Goal: Task Accomplishment & Management: Manage account settings

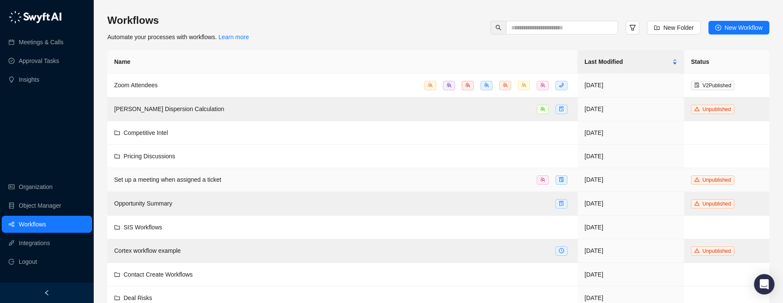
scroll to position [250, 0]
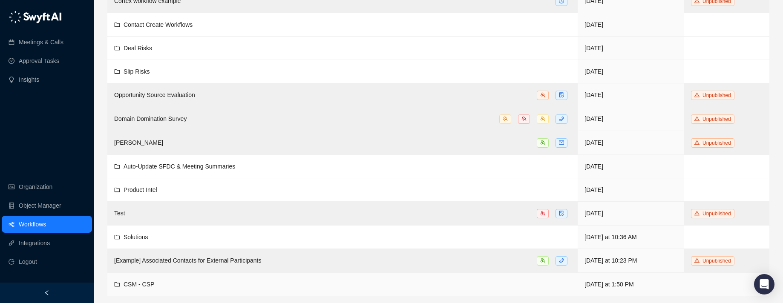
click at [154, 275] on td "CSM - CSP" at bounding box center [342, 284] width 470 height 23
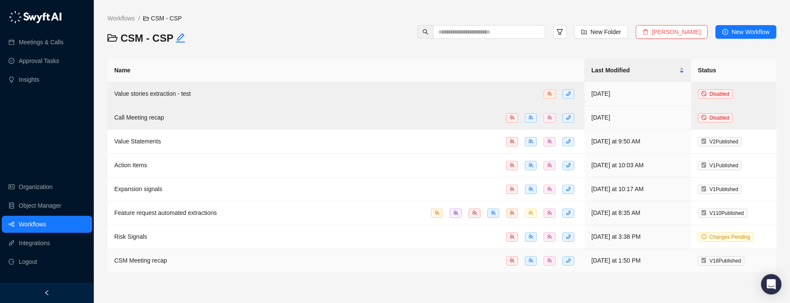
click at [186, 256] on div "CSM Meeting recap" at bounding box center [345, 261] width 463 height 10
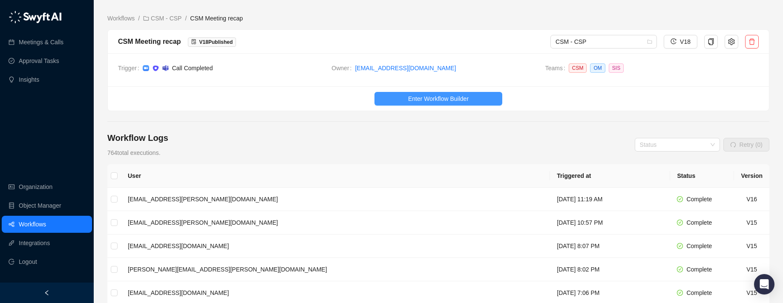
click at [429, 97] on span "Enter Workflow Builder" at bounding box center [438, 98] width 61 height 9
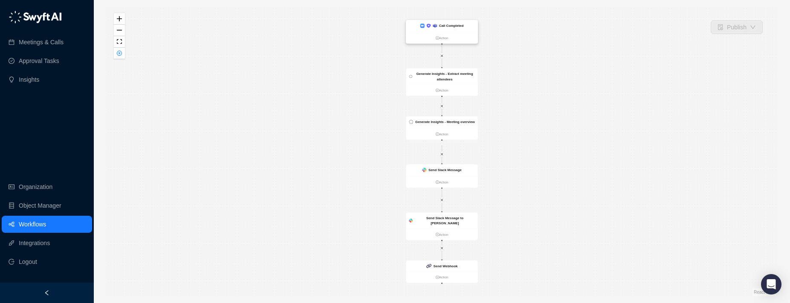
click at [421, 31] on div "Call Completed" at bounding box center [442, 26] width 72 height 12
click at [431, 68] on div "Generate Insights - Extract meeting attendees" at bounding box center [442, 76] width 72 height 16
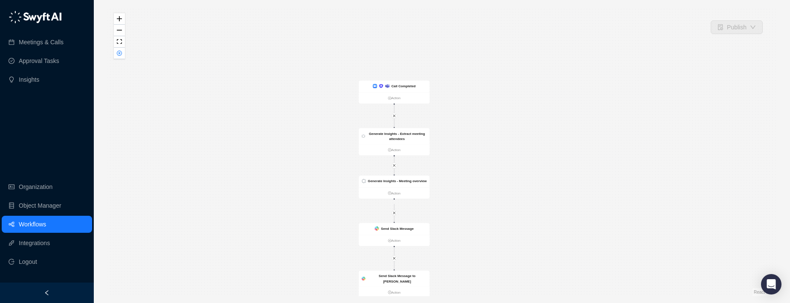
drag, startPoint x: 254, startPoint y: 176, endPoint x: 223, endPoint y: 188, distance: 33.5
click at [224, 186] on div "Send Slack Message to Simone Action Send Slack Message Action Call Completed Ac…" at bounding box center [441, 152] width 669 height 290
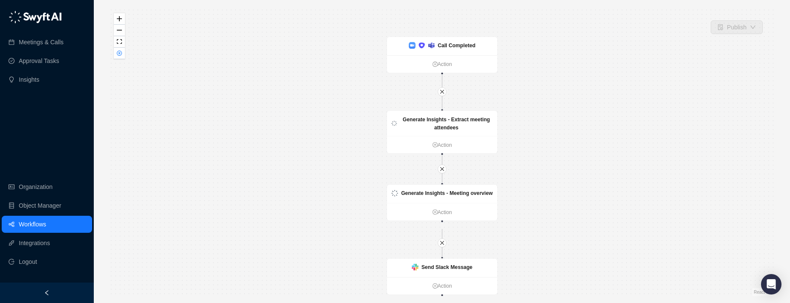
drag, startPoint x: 239, startPoint y: 170, endPoint x: 216, endPoint y: 185, distance: 27.0
click at [216, 185] on div "Send Slack Message to Simone Action Send Slack Message Action Call Completed Ac…" at bounding box center [441, 152] width 669 height 290
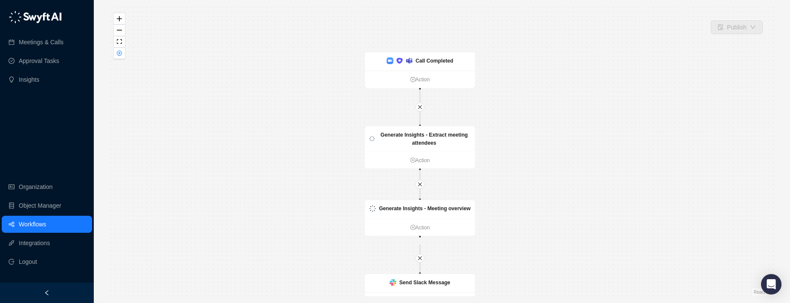
click at [71, 291] on div at bounding box center [47, 293] width 94 height 20
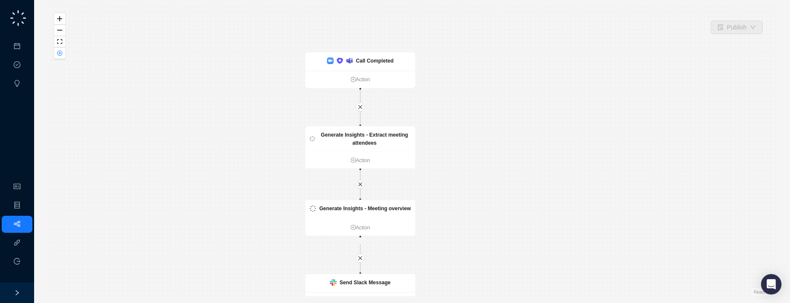
click at [71, 291] on div "Send Slack Message to Simone Action Send Slack Message Action Call Completed Ac…" at bounding box center [412, 152] width 728 height 290
click at [15, 293] on icon "right" at bounding box center [17, 293] width 6 height 6
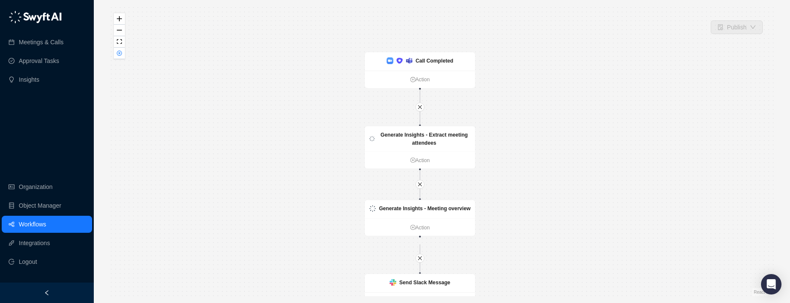
click at [40, 230] on link "Workflows" at bounding box center [32, 224] width 27 height 17
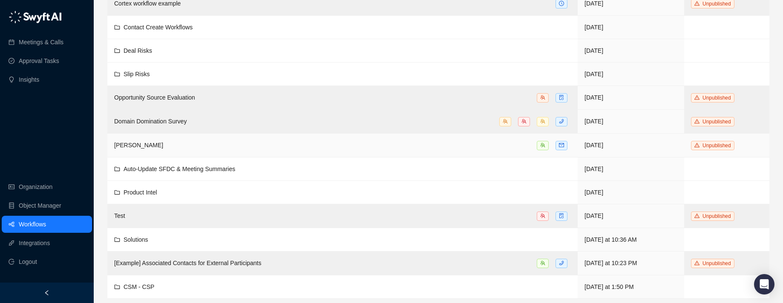
scroll to position [250, 0]
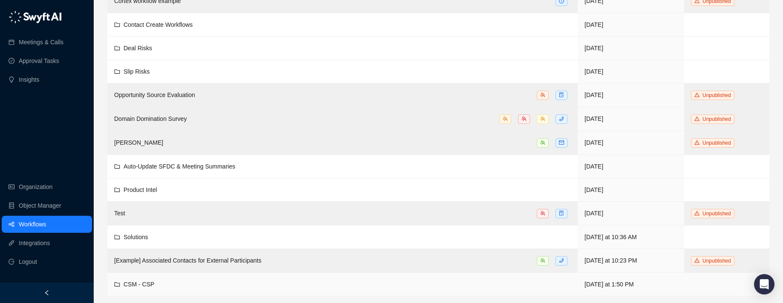
click at [214, 282] on div "CSM - CSP" at bounding box center [342, 284] width 457 height 9
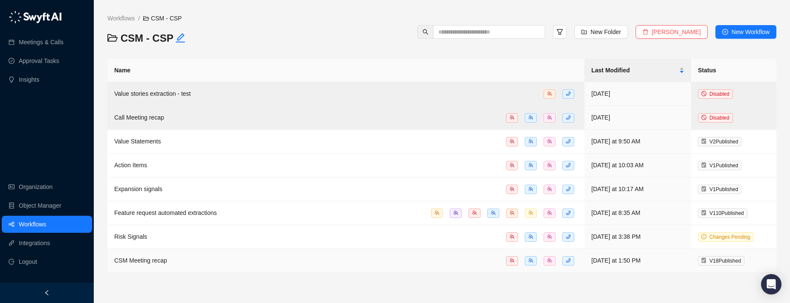
click at [163, 255] on td "CSM Meeting recap" at bounding box center [345, 261] width 477 height 24
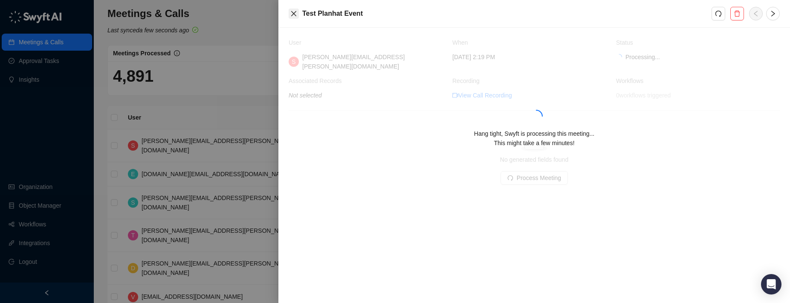
click at [296, 11] on icon "close" at bounding box center [293, 13] width 7 height 7
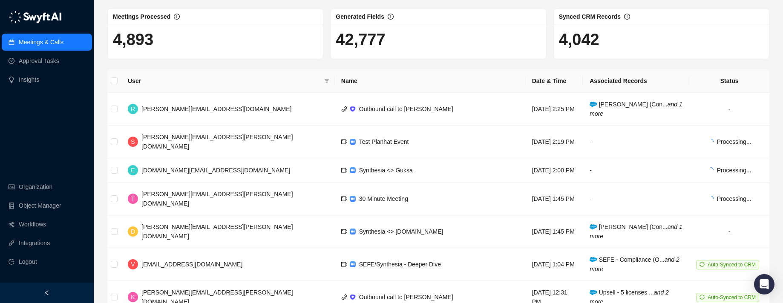
scroll to position [46, 0]
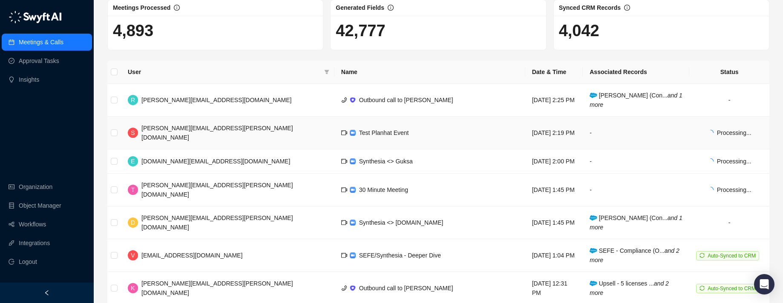
click at [371, 118] on td "Test Planhat Event" at bounding box center [430, 133] width 191 height 33
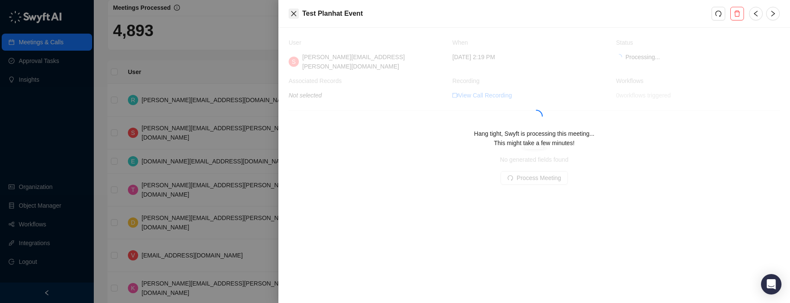
click at [294, 11] on icon "close" at bounding box center [293, 13] width 7 height 7
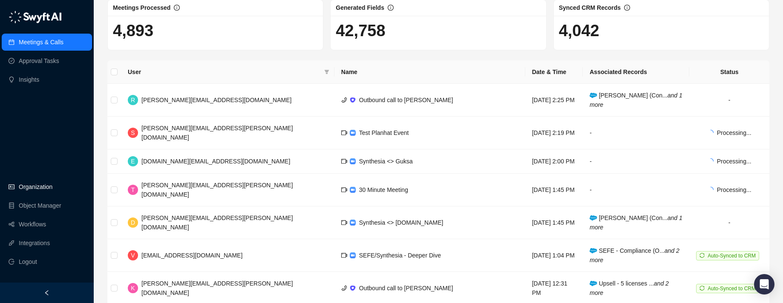
click at [50, 195] on link "Organization" at bounding box center [36, 187] width 34 height 17
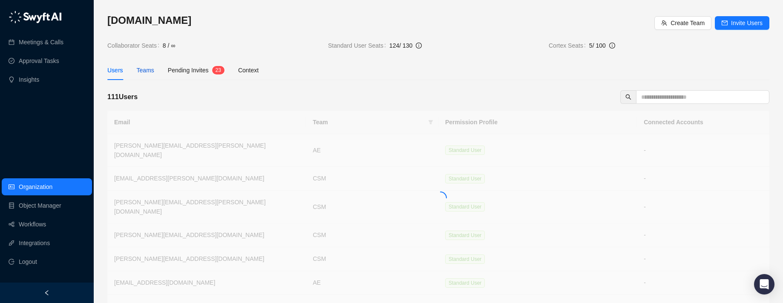
click at [150, 69] on div "Teams" at bounding box center [145, 70] width 17 height 9
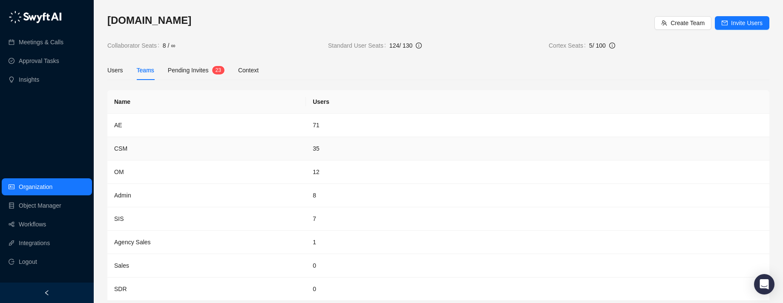
click at [146, 153] on td "CSM" at bounding box center [206, 148] width 199 height 23
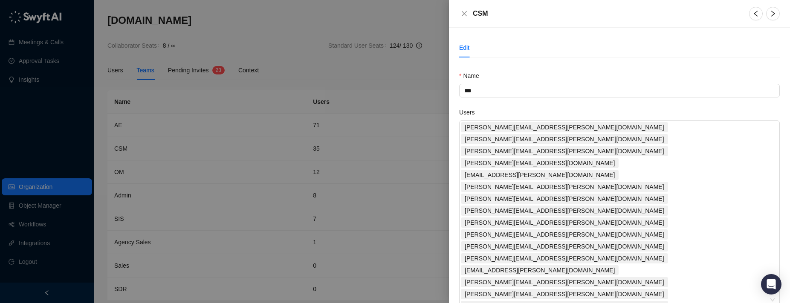
click at [488, 12] on div "CSM" at bounding box center [626, 14] width 307 height 14
click at [452, 14] on div "CSM" at bounding box center [619, 14] width 341 height 28
click at [462, 14] on button "Close" at bounding box center [464, 14] width 10 height 10
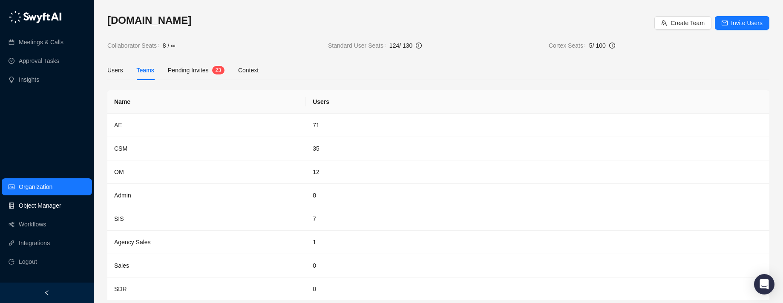
click at [55, 198] on link "Object Manager" at bounding box center [40, 205] width 43 height 17
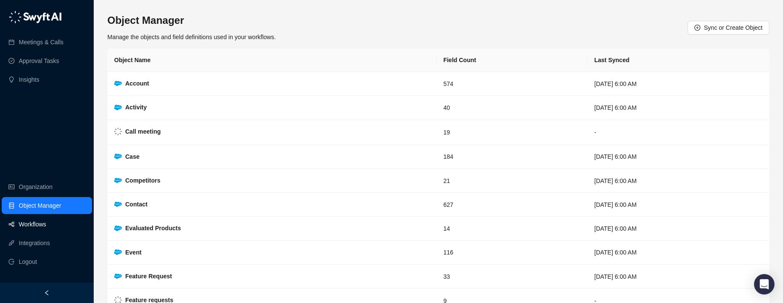
click at [46, 216] on link "Workflows" at bounding box center [32, 224] width 27 height 17
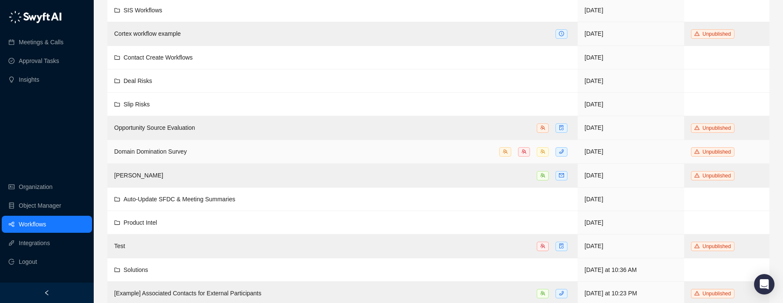
scroll to position [250, 0]
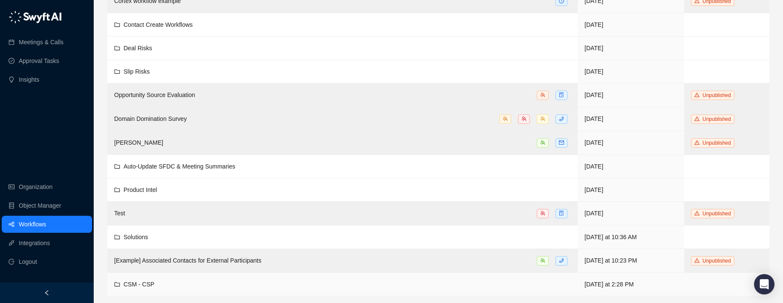
click at [248, 276] on td "CSM - CSP" at bounding box center [342, 284] width 470 height 23
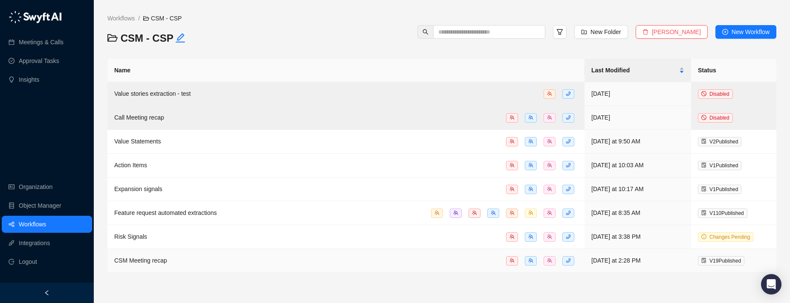
click at [247, 269] on td "CSM Meeting recap" at bounding box center [345, 261] width 477 height 24
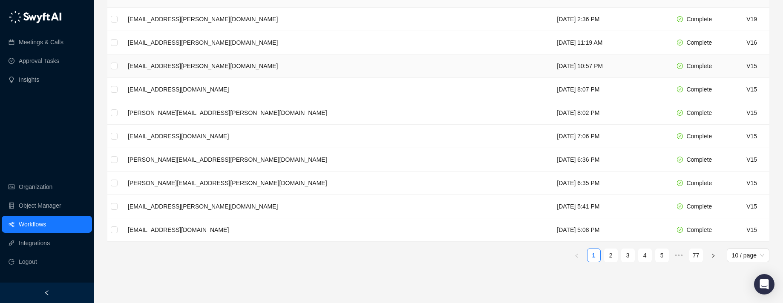
scroll to position [217, 0]
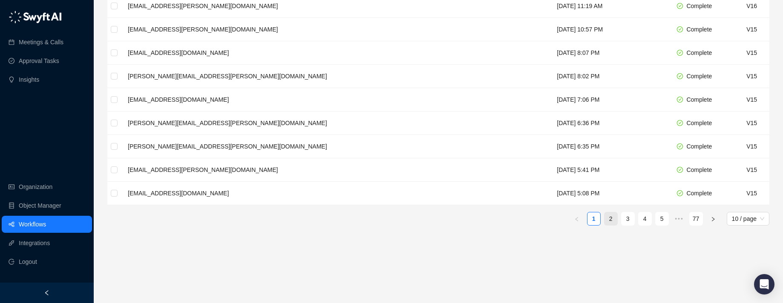
click at [612, 219] on link "2" at bounding box center [611, 219] width 13 height 13
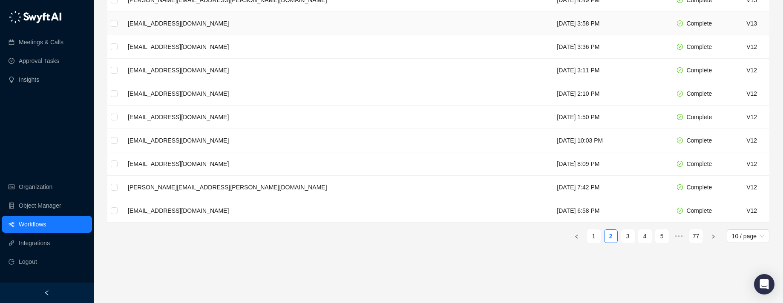
scroll to position [217, 0]
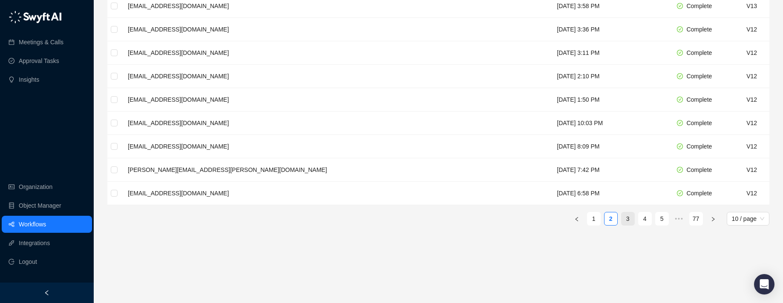
click at [624, 215] on link "3" at bounding box center [628, 219] width 13 height 13
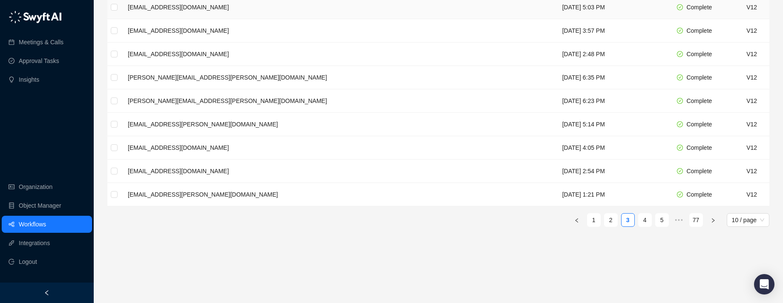
scroll to position [217, 0]
click at [643, 220] on link "4" at bounding box center [645, 219] width 13 height 13
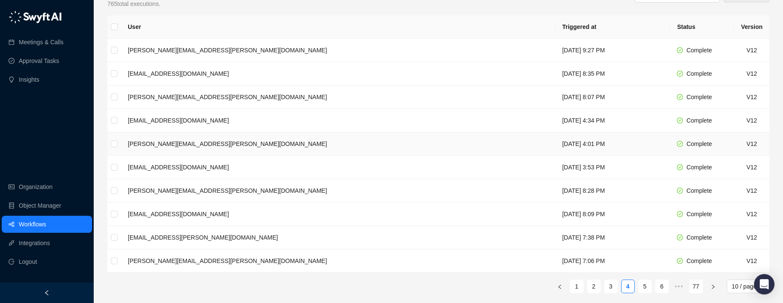
scroll to position [217, 0]
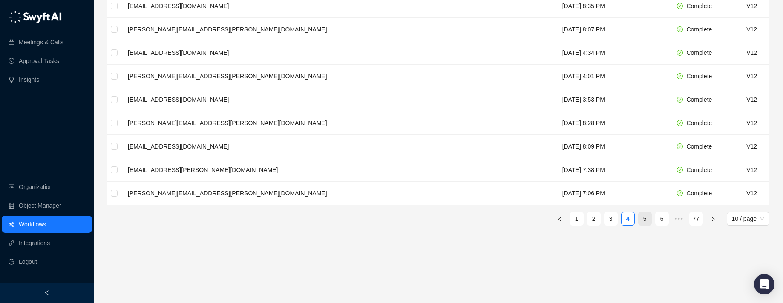
click at [643, 219] on link "5" at bounding box center [645, 219] width 13 height 13
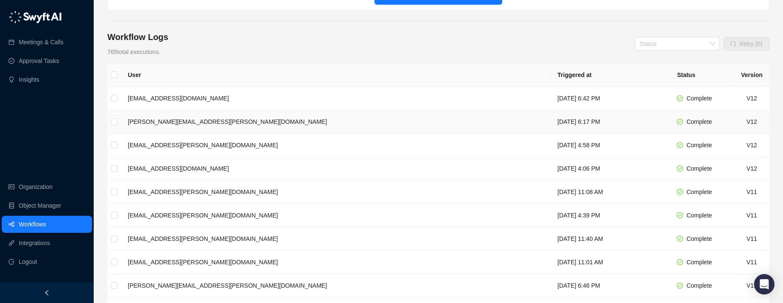
scroll to position [217, 0]
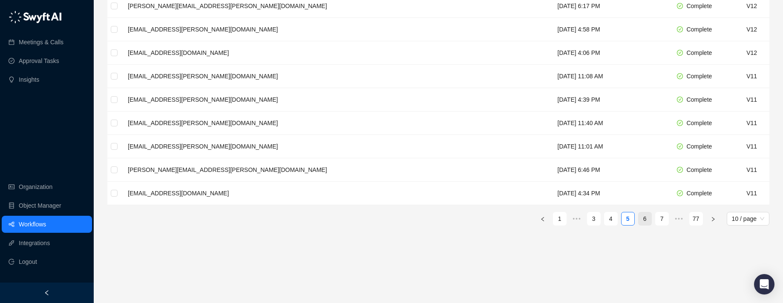
click at [643, 219] on link "6" at bounding box center [645, 219] width 13 height 13
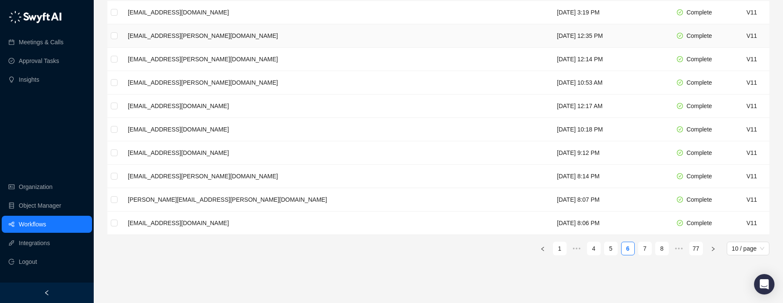
scroll to position [217, 0]
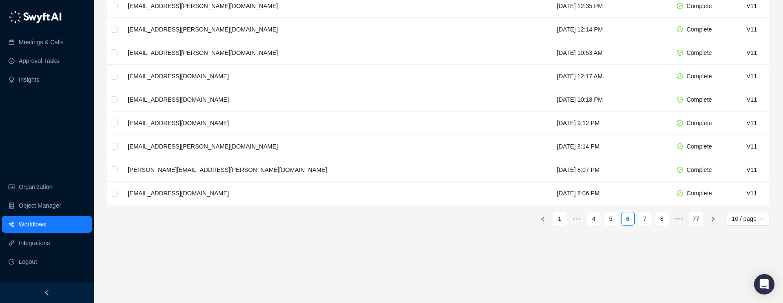
click at [643, 219] on link "7" at bounding box center [645, 219] width 13 height 13
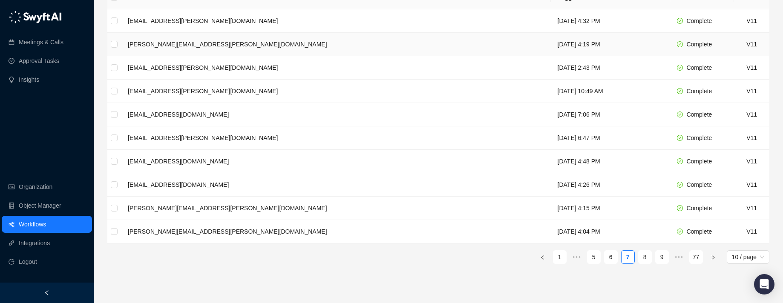
scroll to position [217, 0]
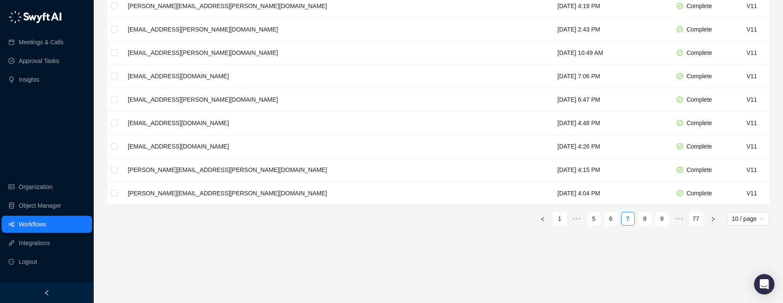
click at [643, 219] on link "8" at bounding box center [645, 219] width 13 height 13
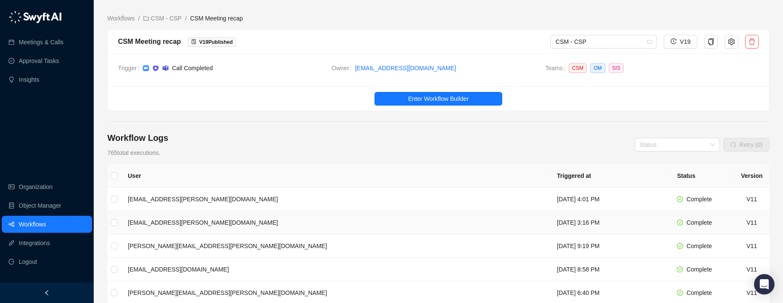
scroll to position [217, 0]
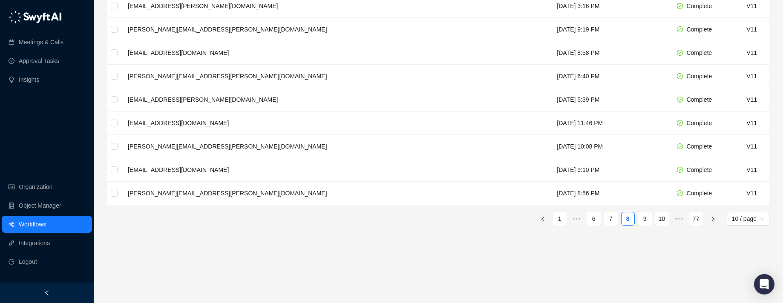
click at [643, 219] on link "9" at bounding box center [645, 219] width 13 height 13
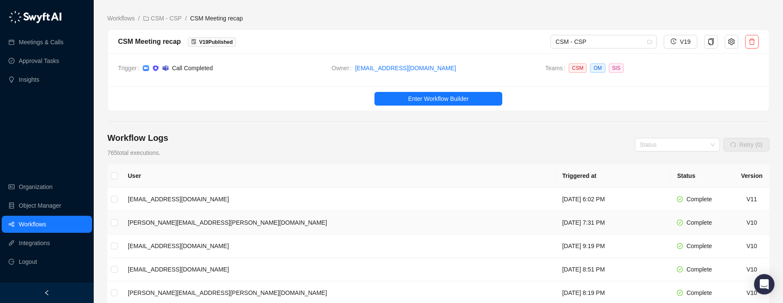
scroll to position [217, 0]
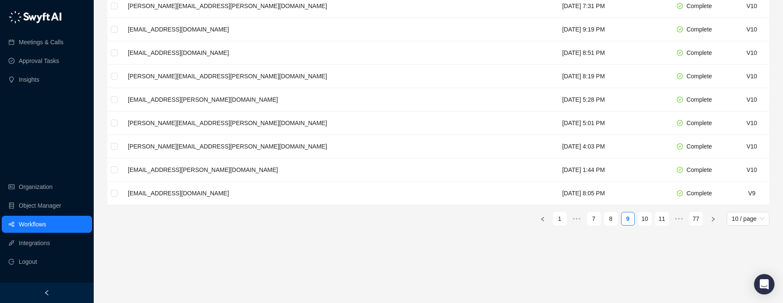
click at [643, 219] on link "10" at bounding box center [645, 219] width 13 height 13
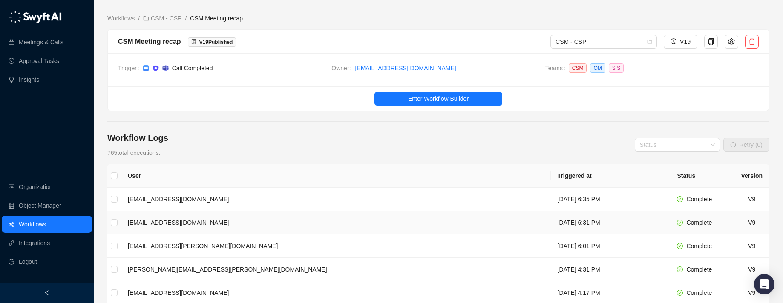
scroll to position [217, 0]
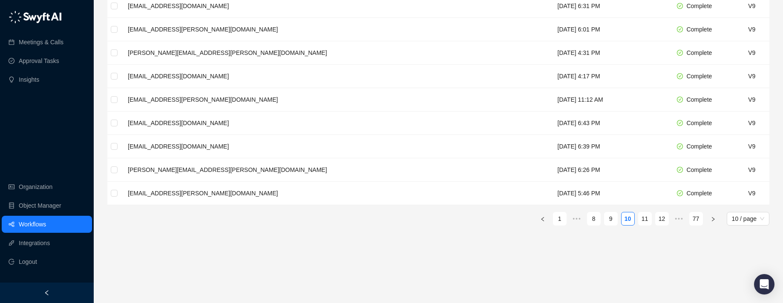
click at [643, 219] on link "11" at bounding box center [645, 219] width 13 height 13
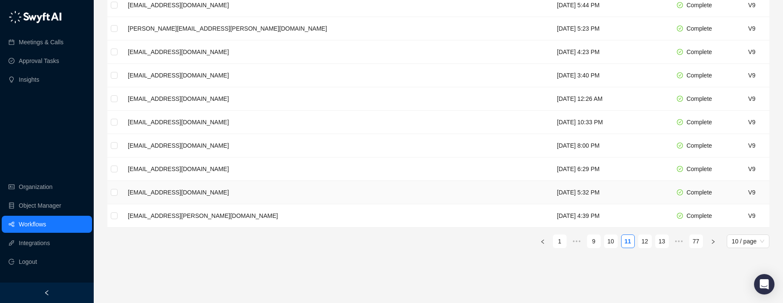
scroll to position [217, 0]
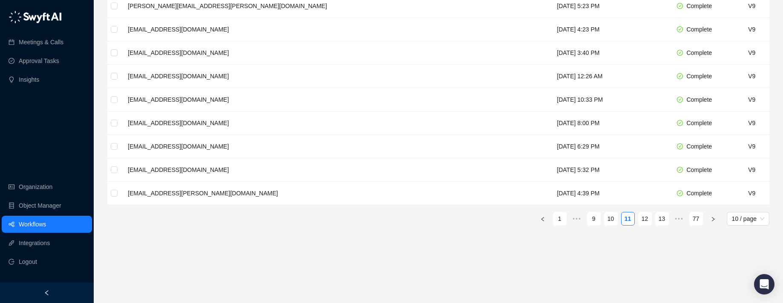
click at [643, 219] on link "12" at bounding box center [645, 219] width 13 height 13
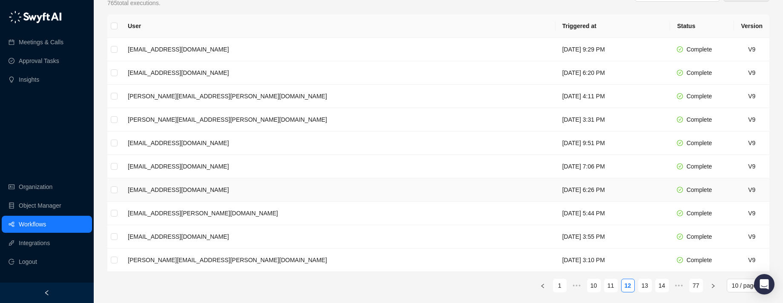
scroll to position [217, 0]
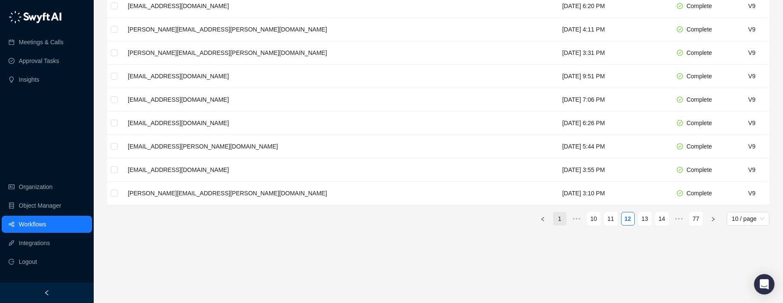
click at [556, 222] on link "1" at bounding box center [560, 219] width 13 height 13
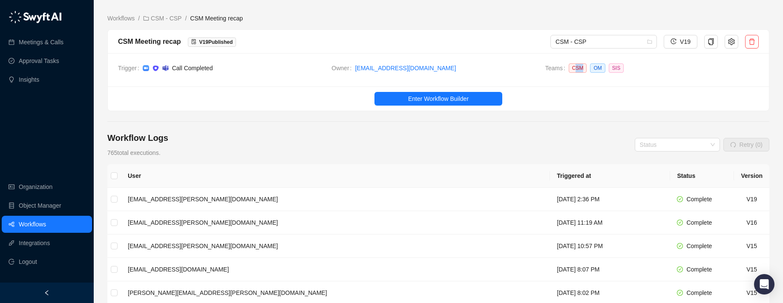
drag, startPoint x: 582, startPoint y: 67, endPoint x: 577, endPoint y: 67, distance: 5.1
click at [577, 67] on span "CSM" at bounding box center [578, 67] width 18 height 9
